Goal: Task Accomplishment & Management: Complete application form

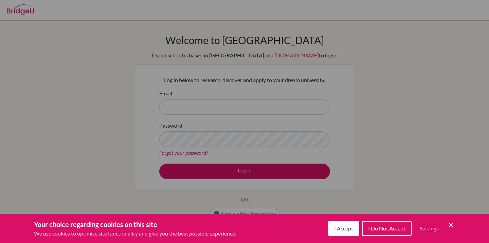
click at [140, 155] on div "Cookie Preferences" at bounding box center [244, 121] width 489 height 243
click at [452, 222] on icon "Cookie Control Close Icon" at bounding box center [451, 225] width 8 height 8
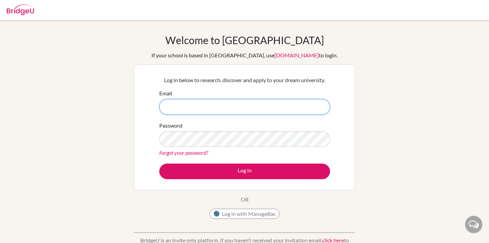
click at [211, 107] on input "Email" at bounding box center [244, 107] width 171 height 16
type input "hailey.ng@students.aobajapan.jp"
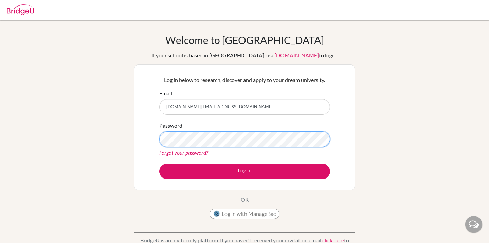
click at [159, 164] on button "Log in" at bounding box center [244, 172] width 171 height 16
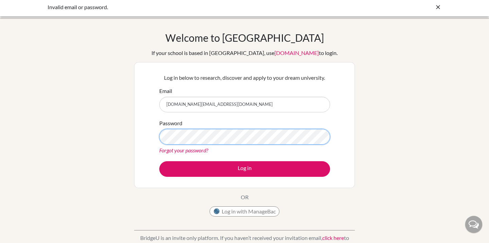
scroll to position [2, 0]
click at [159, 162] on button "Log in" at bounding box center [244, 170] width 171 height 16
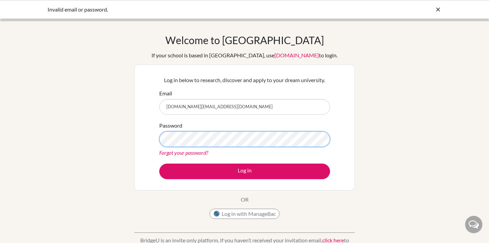
click at [159, 164] on button "Log in" at bounding box center [244, 172] width 171 height 16
click at [436, 10] on icon at bounding box center [438, 9] width 7 height 7
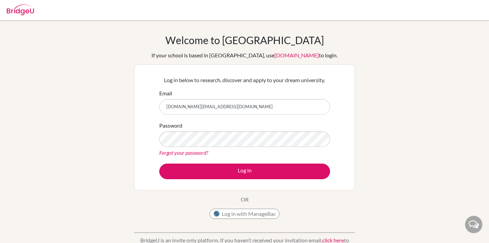
click at [24, 9] on img at bounding box center [20, 9] width 27 height 11
click at [25, 11] on img at bounding box center [20, 9] width 27 height 11
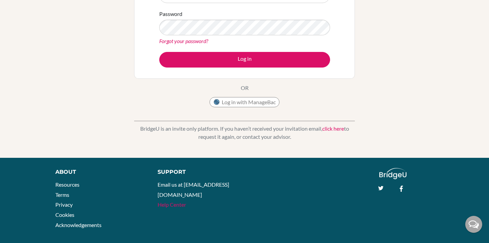
scroll to position [108, 0]
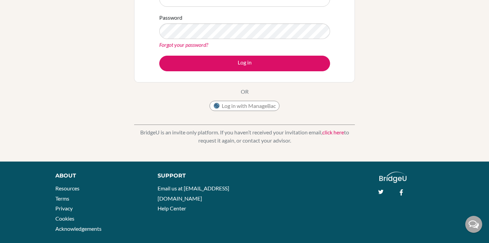
click at [333, 133] on link "click here" at bounding box center [333, 132] width 22 height 6
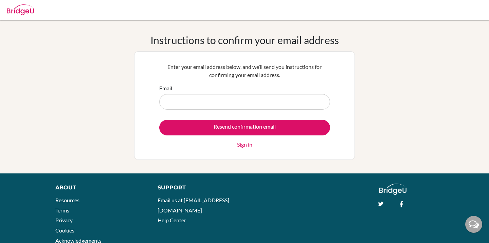
click at [15, 7] on img at bounding box center [20, 9] width 27 height 11
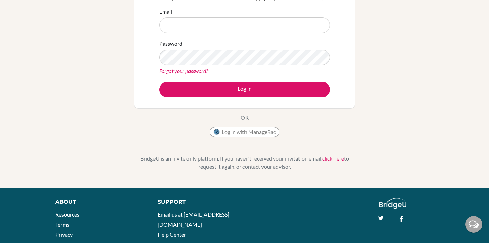
scroll to position [119, 0]
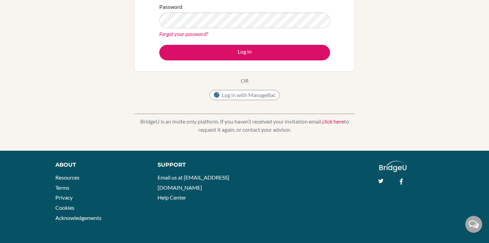
click at [390, 163] on img at bounding box center [393, 166] width 28 height 11
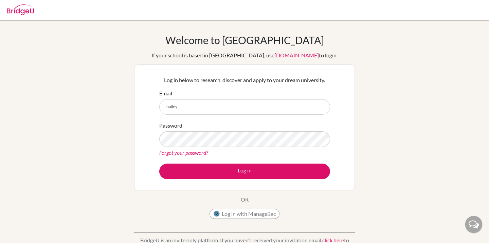
type input "[DOMAIN_NAME][EMAIL_ADDRESS][DOMAIN_NAME]"
click at [159, 164] on button "Log in" at bounding box center [244, 172] width 171 height 16
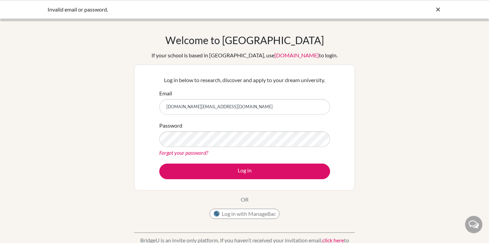
click at [436, 13] on div at bounding box center [438, 9] width 7 height 8
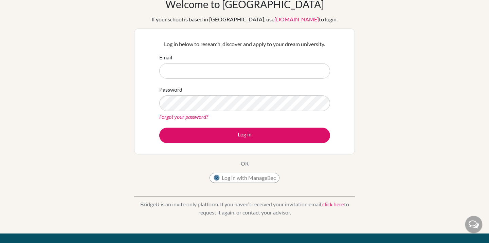
scroll to position [49, 0]
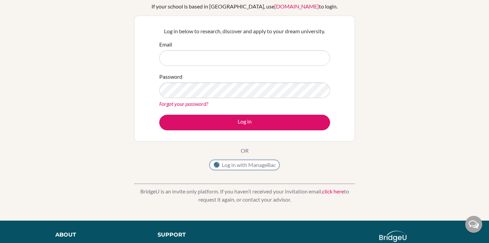
click at [270, 167] on button "Log in with ManageBac" at bounding box center [245, 165] width 70 height 10
click at [266, 167] on button "Log in with ManageBac" at bounding box center [245, 165] width 70 height 10
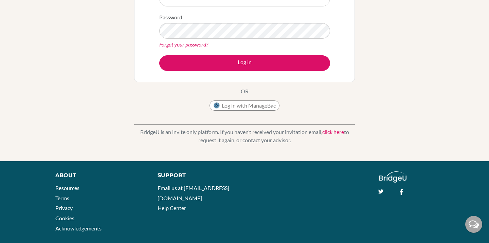
scroll to position [109, 0]
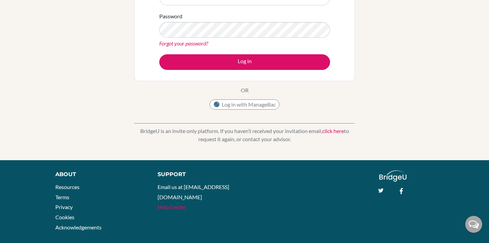
click at [168, 204] on link "Help Center" at bounding box center [172, 207] width 29 height 6
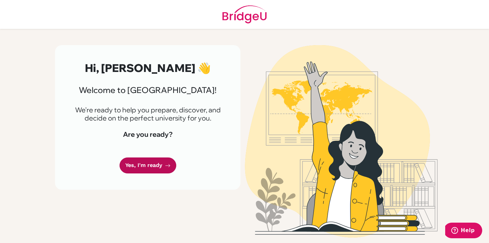
click at [148, 172] on link "Yes, I'm ready" at bounding box center [148, 166] width 57 height 16
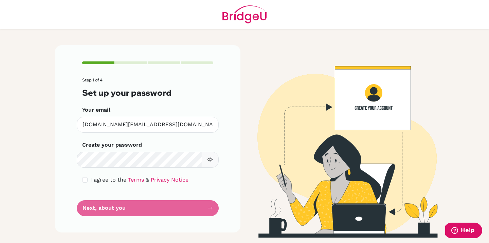
click at [213, 158] on button "button" at bounding box center [210, 160] width 17 height 16
click at [86, 178] on input "checkbox" at bounding box center [84, 179] width 5 height 5
checkbox input "true"
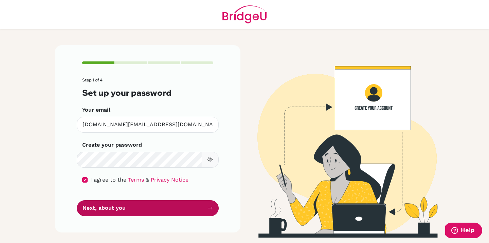
click at [98, 209] on button "Next, about you" at bounding box center [148, 208] width 142 height 16
